Goal: Transaction & Acquisition: Purchase product/service

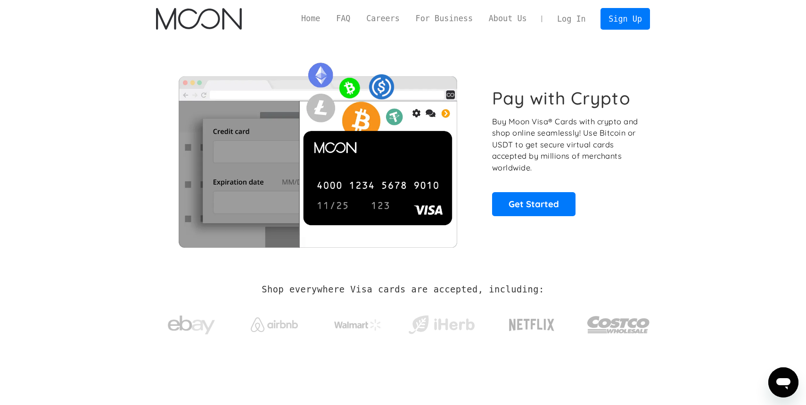
click at [572, 16] on link "Log In" at bounding box center [571, 18] width 44 height 21
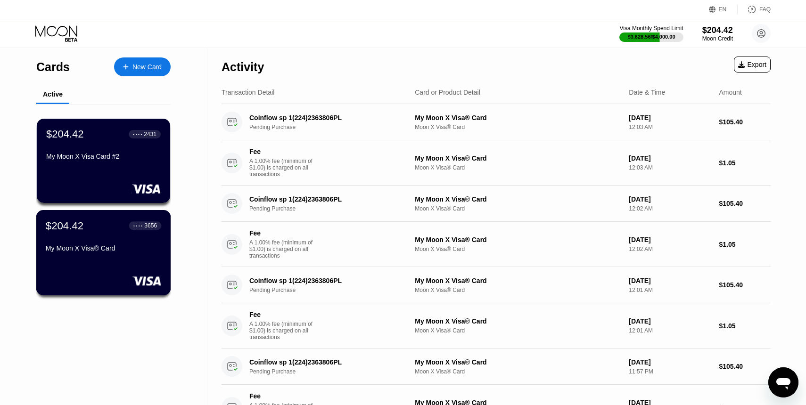
click at [96, 246] on div "My Moon X Visa® Card" at bounding box center [103, 249] width 115 height 8
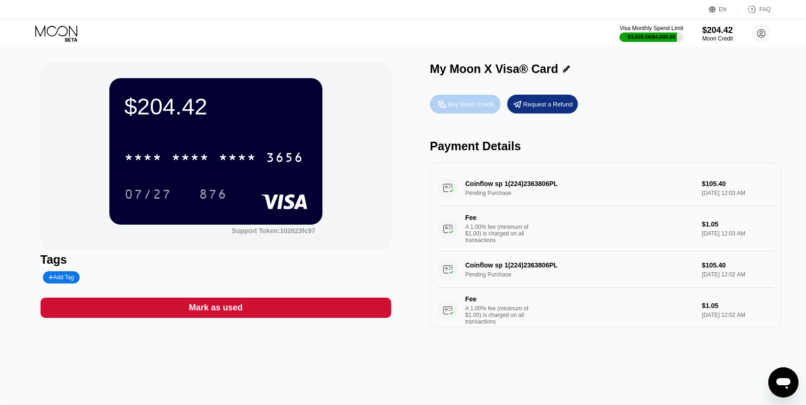
click at [465, 103] on div "Buy Moon Credit" at bounding box center [471, 104] width 46 height 8
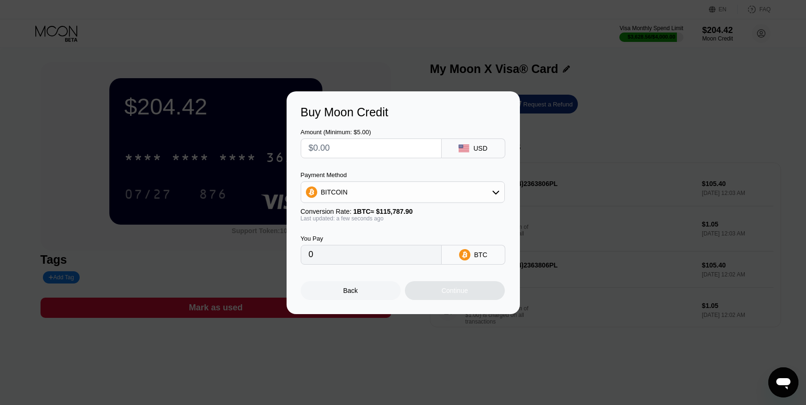
click at [337, 143] on input "text" at bounding box center [371, 148] width 125 height 19
type input "$3"
type input "0.00002591"
type input "$37"
type input "0.00031955"
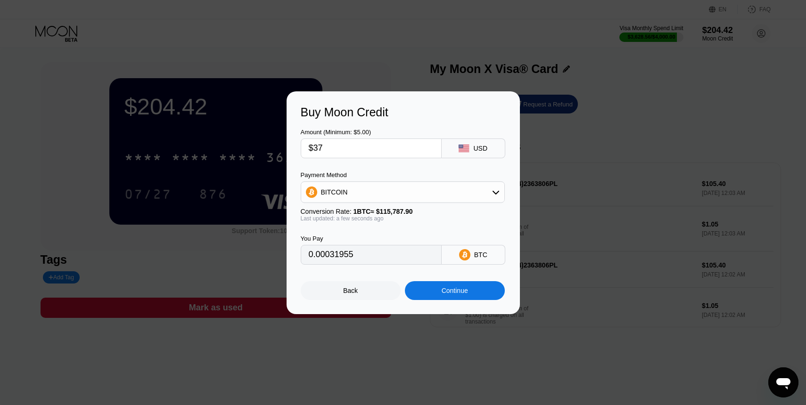
type input "$370"
type input "0.00319550"
type input "$370"
click at [450, 290] on div "Continue" at bounding box center [455, 291] width 26 height 8
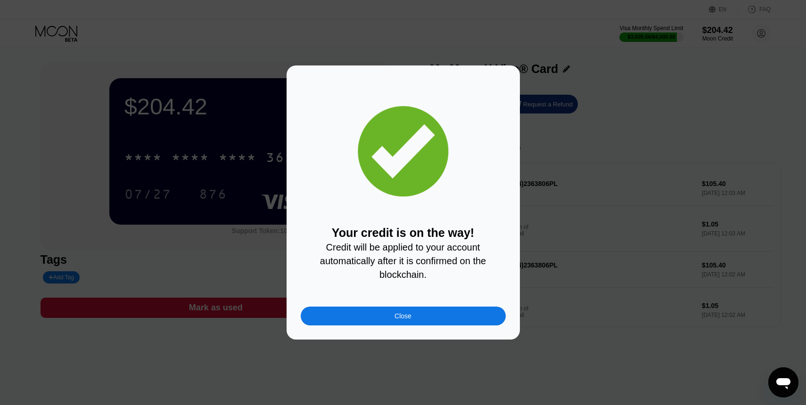
click at [412, 316] on div "Close" at bounding box center [403, 316] width 205 height 19
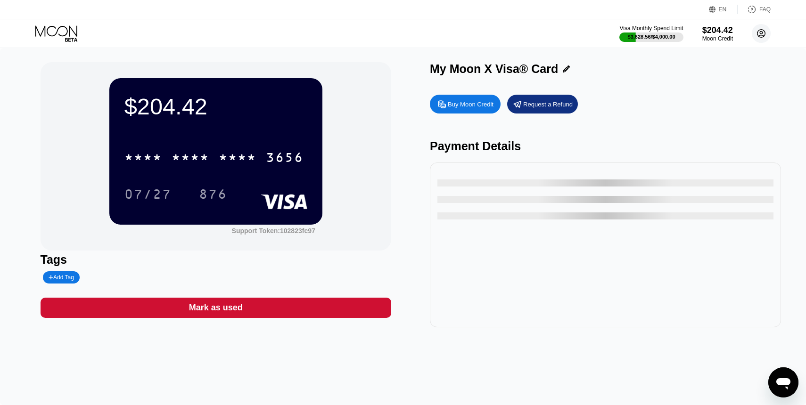
click at [760, 33] on circle at bounding box center [761, 33] width 19 height 19
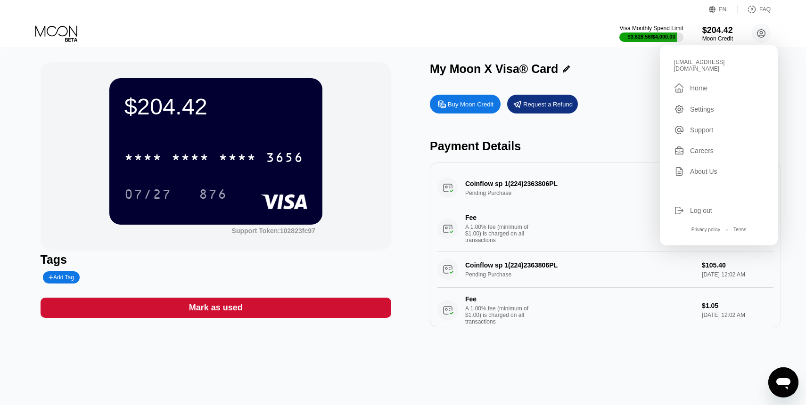
click at [697, 129] on div "Support" at bounding box center [701, 130] width 23 height 8
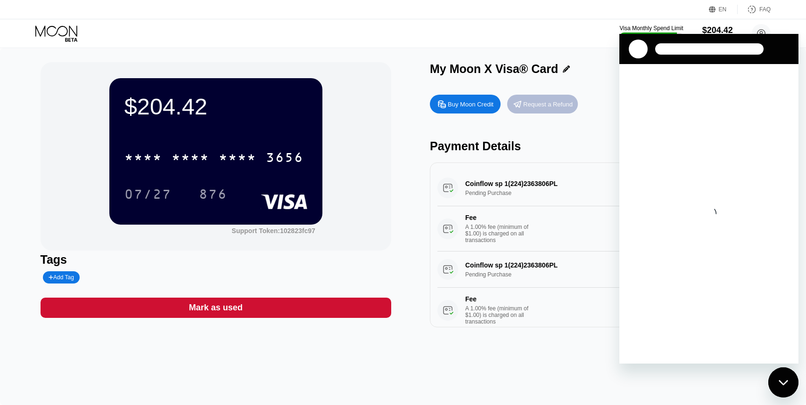
click at [546, 106] on div "Request a Refund" at bounding box center [547, 104] width 49 height 8
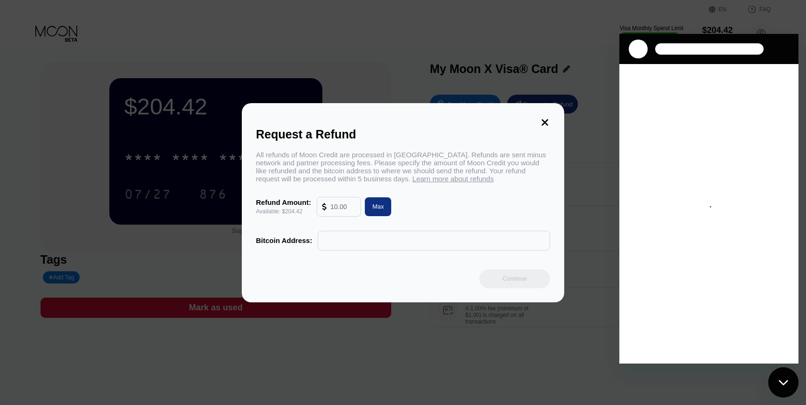
click at [542, 122] on icon at bounding box center [545, 122] width 10 height 10
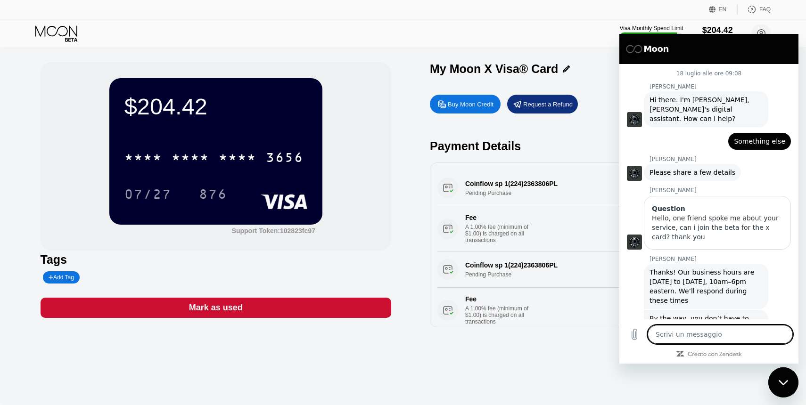
scroll to position [1221, 0]
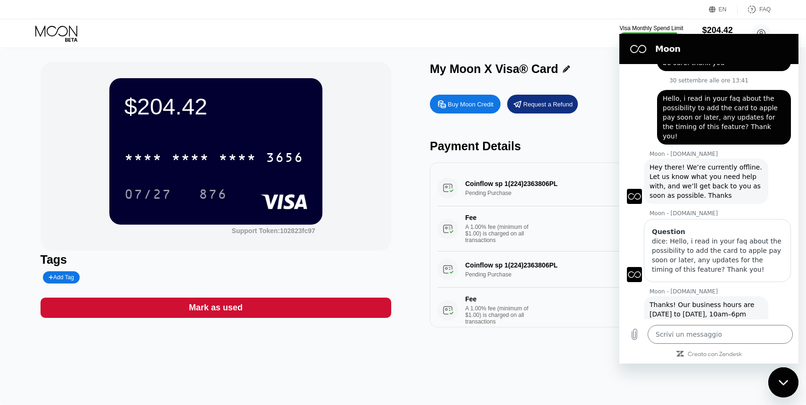
click at [586, 118] on div "Buy Moon Credit Request a Refund Payment Details Coinflow sp 1(224)2363806PL Pe…" at bounding box center [605, 209] width 351 height 238
click at [785, 394] on div "Chiudi la finestra di messaggistica" at bounding box center [783, 383] width 28 height 28
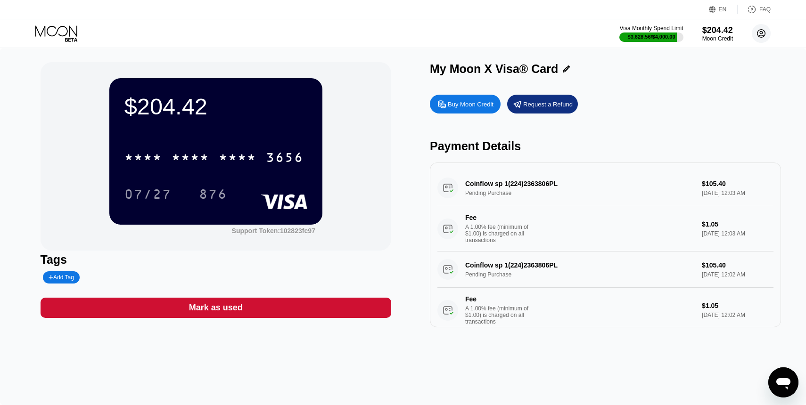
click at [765, 34] on icon at bounding box center [762, 34] width 8 height 8
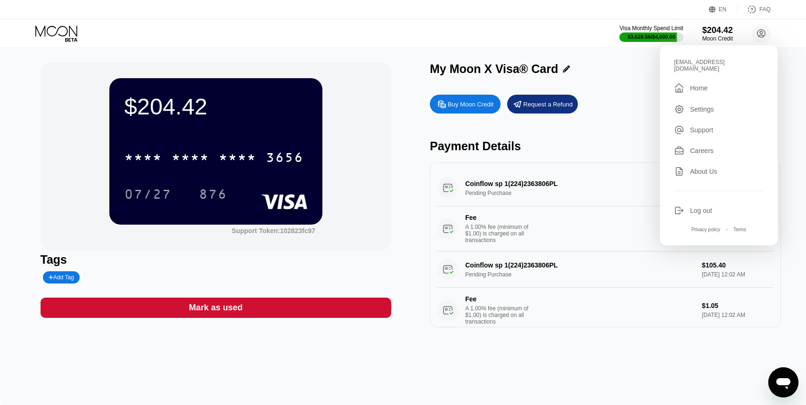
click at [699, 112] on div "Settings" at bounding box center [702, 110] width 24 height 8
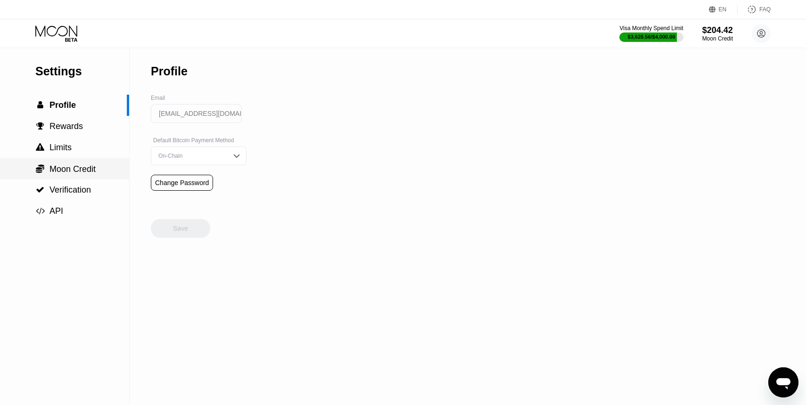
click at [61, 169] on span "Moon Credit" at bounding box center [72, 169] width 46 height 9
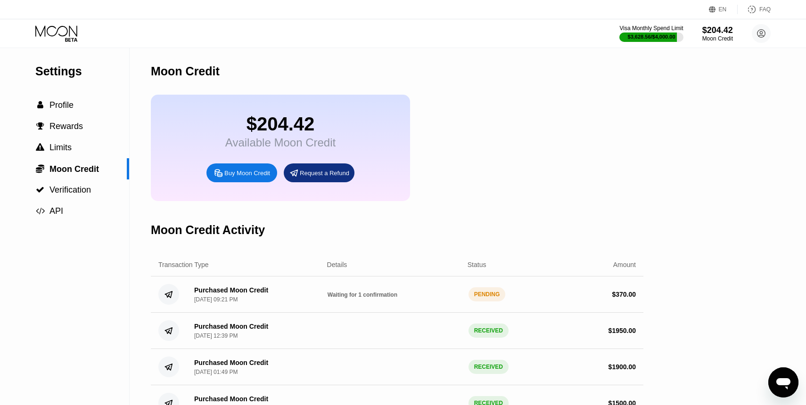
type textarea "x"
click at [71, 37] on icon at bounding box center [57, 33] width 44 height 16
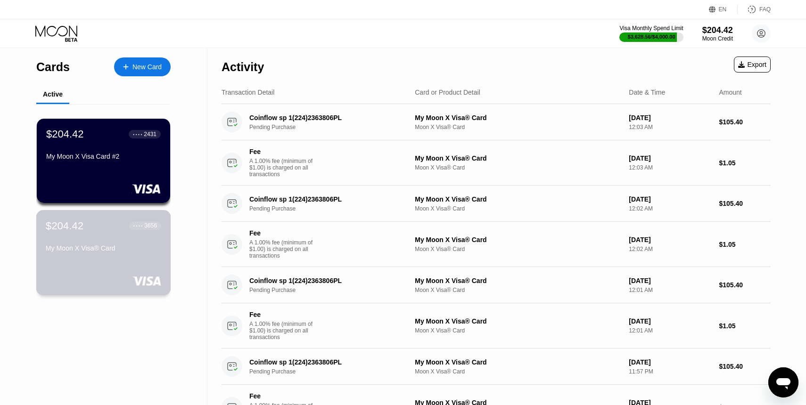
click at [83, 237] on div "$204.42 ● ● ● ● 3656 My Moon X Visa® Card" at bounding box center [103, 238] width 115 height 36
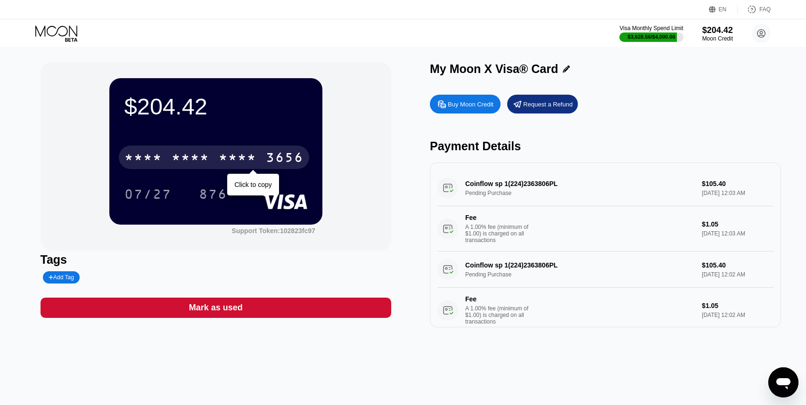
click at [257, 158] on div "* * * * * * * * * * * * 3656" at bounding box center [214, 158] width 190 height 24
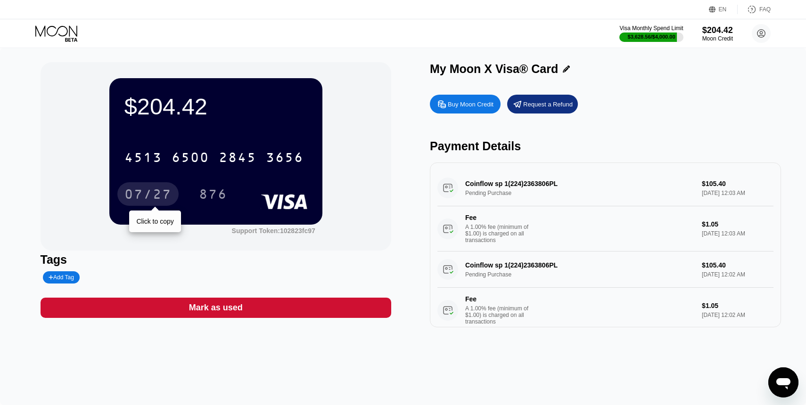
click at [157, 198] on div "07/27" at bounding box center [147, 195] width 47 height 15
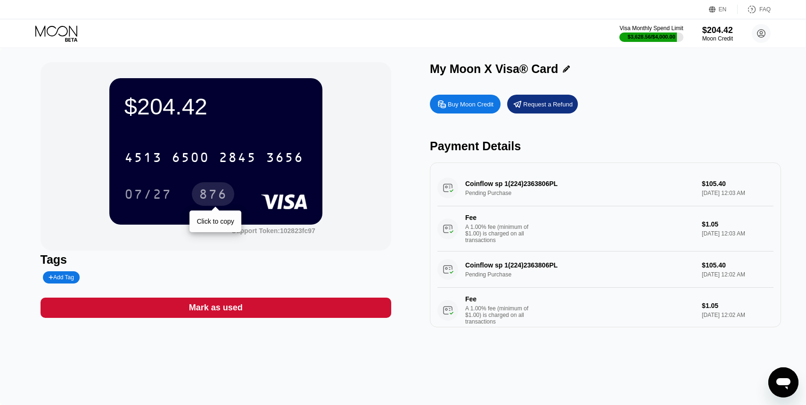
click at [214, 191] on div "876" at bounding box center [213, 195] width 28 height 15
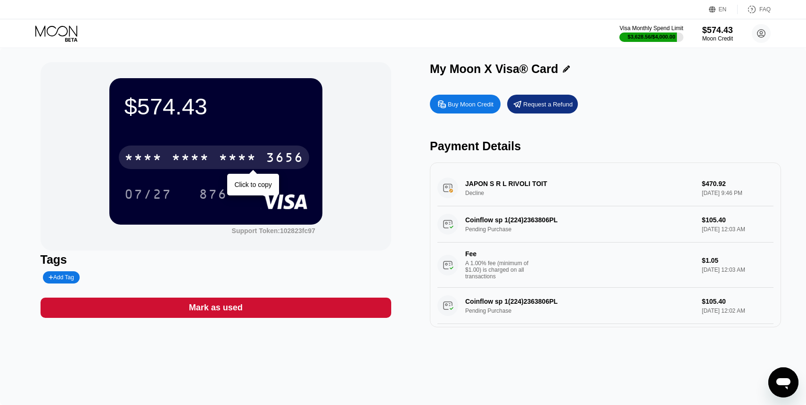
click at [175, 156] on div "* * * *" at bounding box center [191, 158] width 38 height 15
click at [185, 157] on div "6500" at bounding box center [191, 158] width 38 height 15
click at [207, 163] on div "* * * *" at bounding box center [191, 158] width 38 height 15
